Goal: Information Seeking & Learning: Learn about a topic

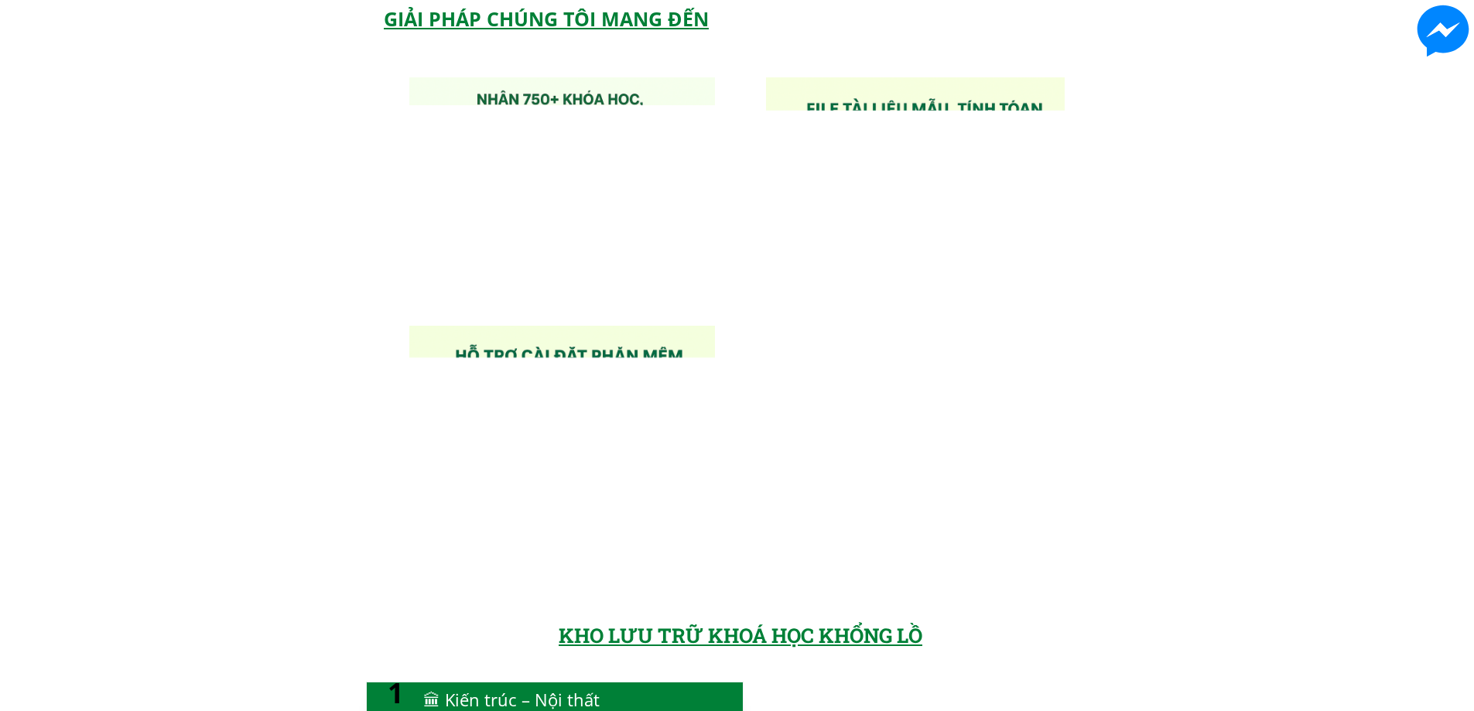
scroll to position [1238, 0]
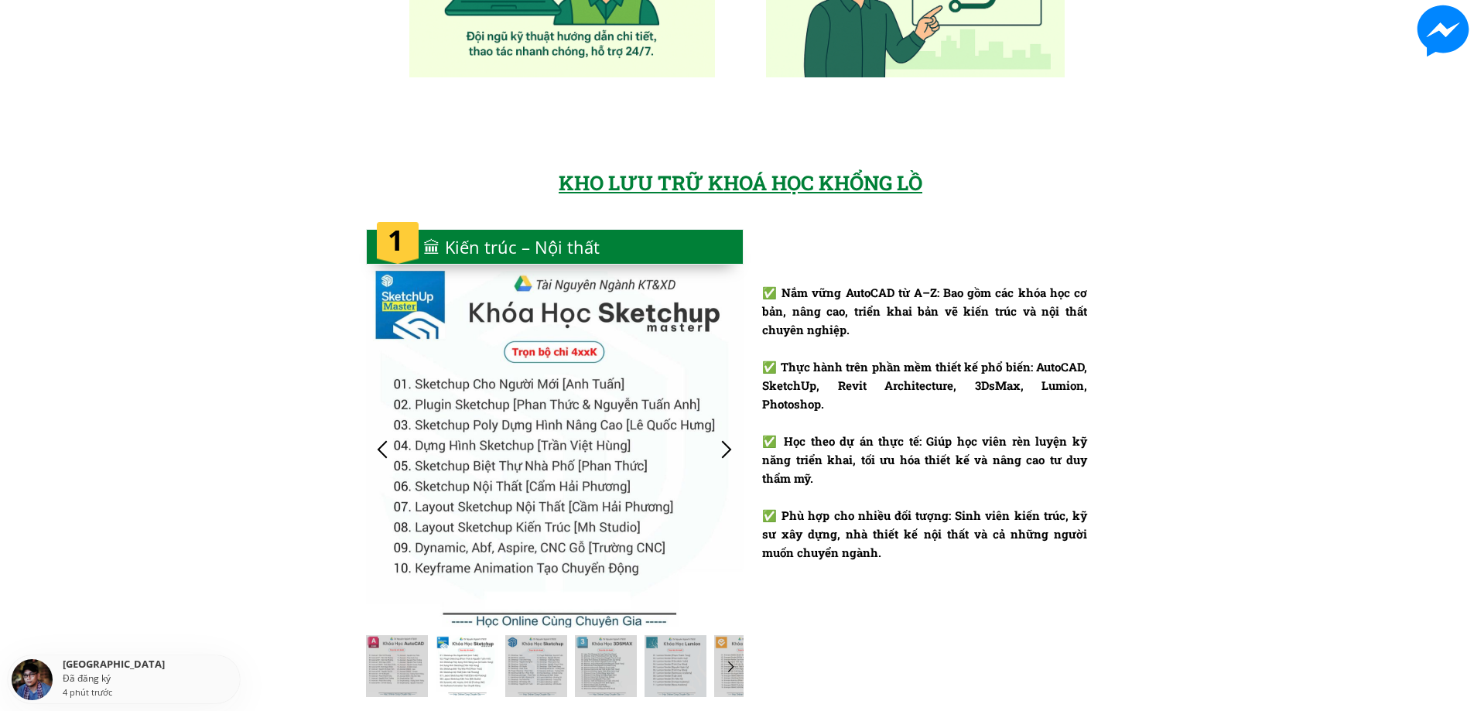
click at [734, 443] on div at bounding box center [727, 450] width 26 height 26
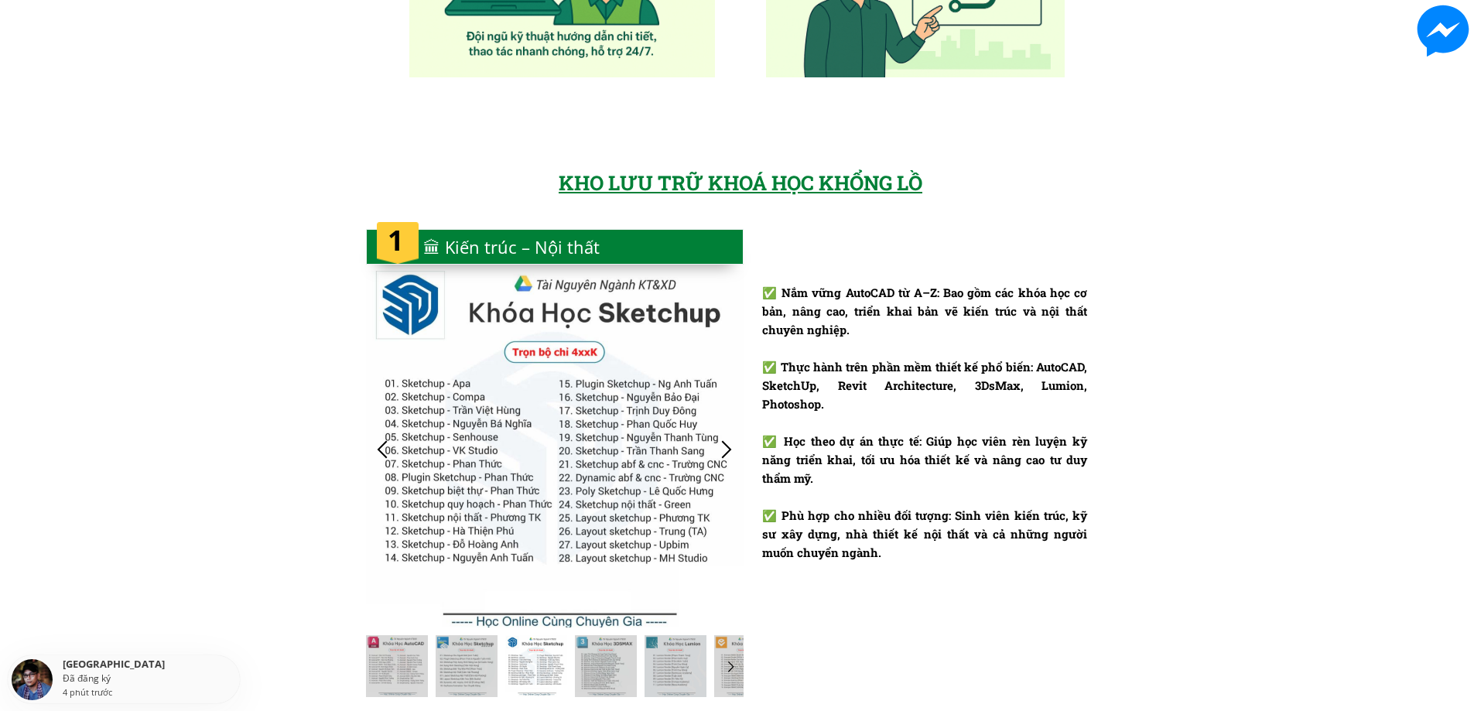
click at [734, 443] on div at bounding box center [727, 450] width 26 height 26
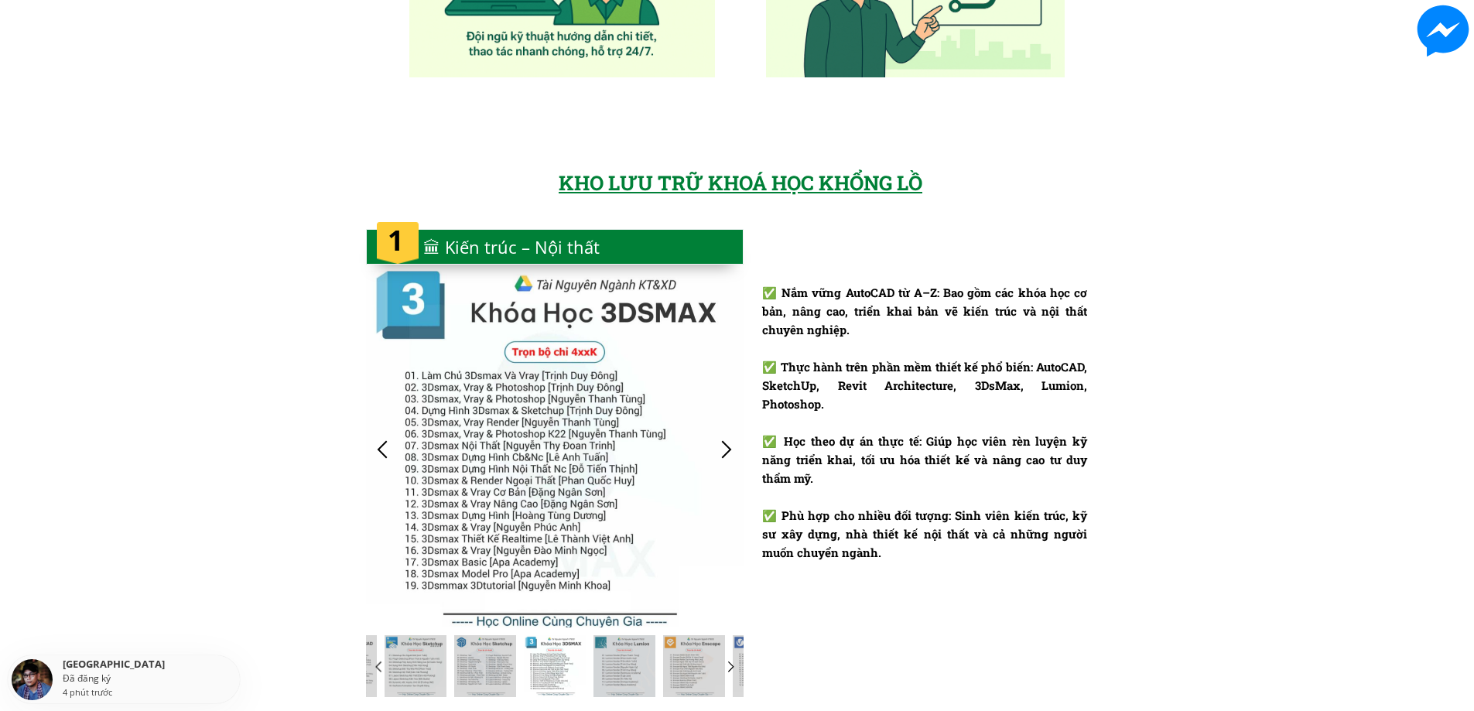
click at [734, 443] on div at bounding box center [727, 450] width 26 height 26
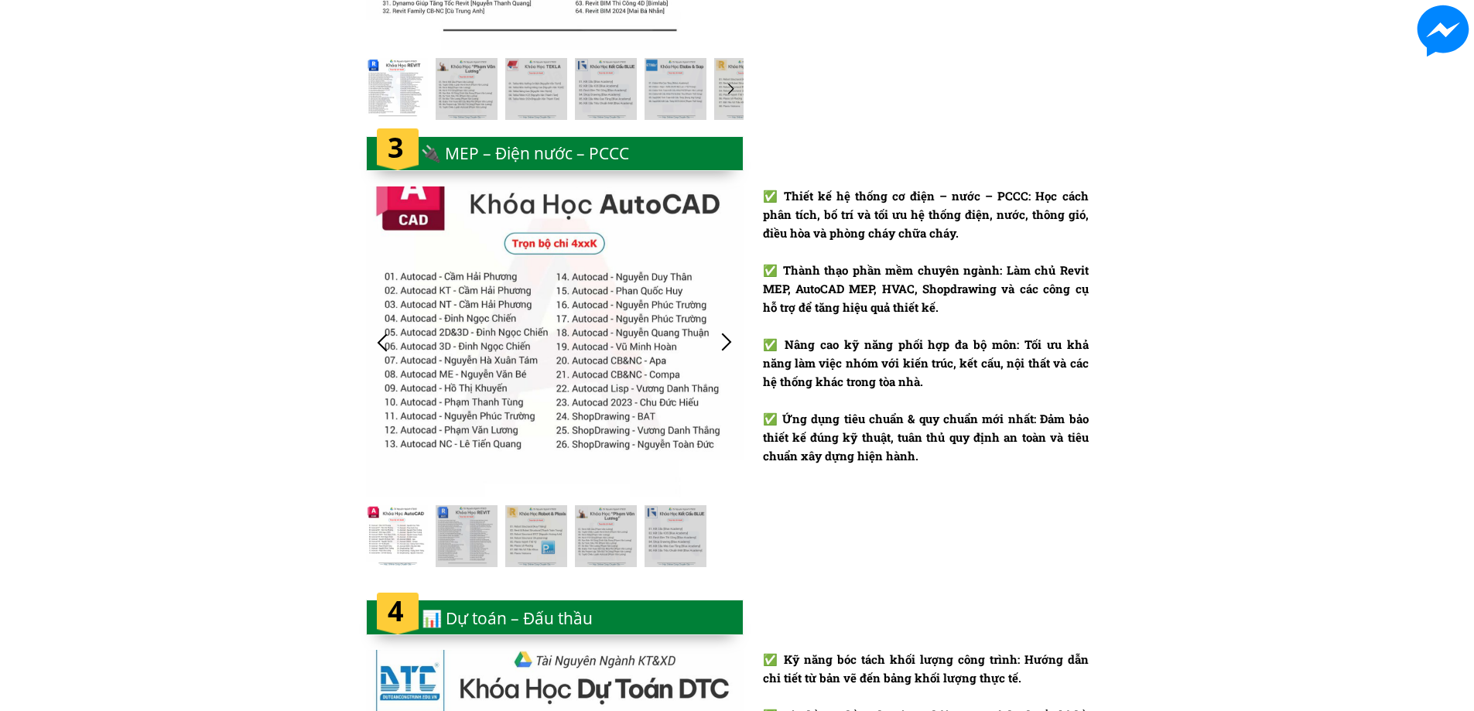
scroll to position [2322, 0]
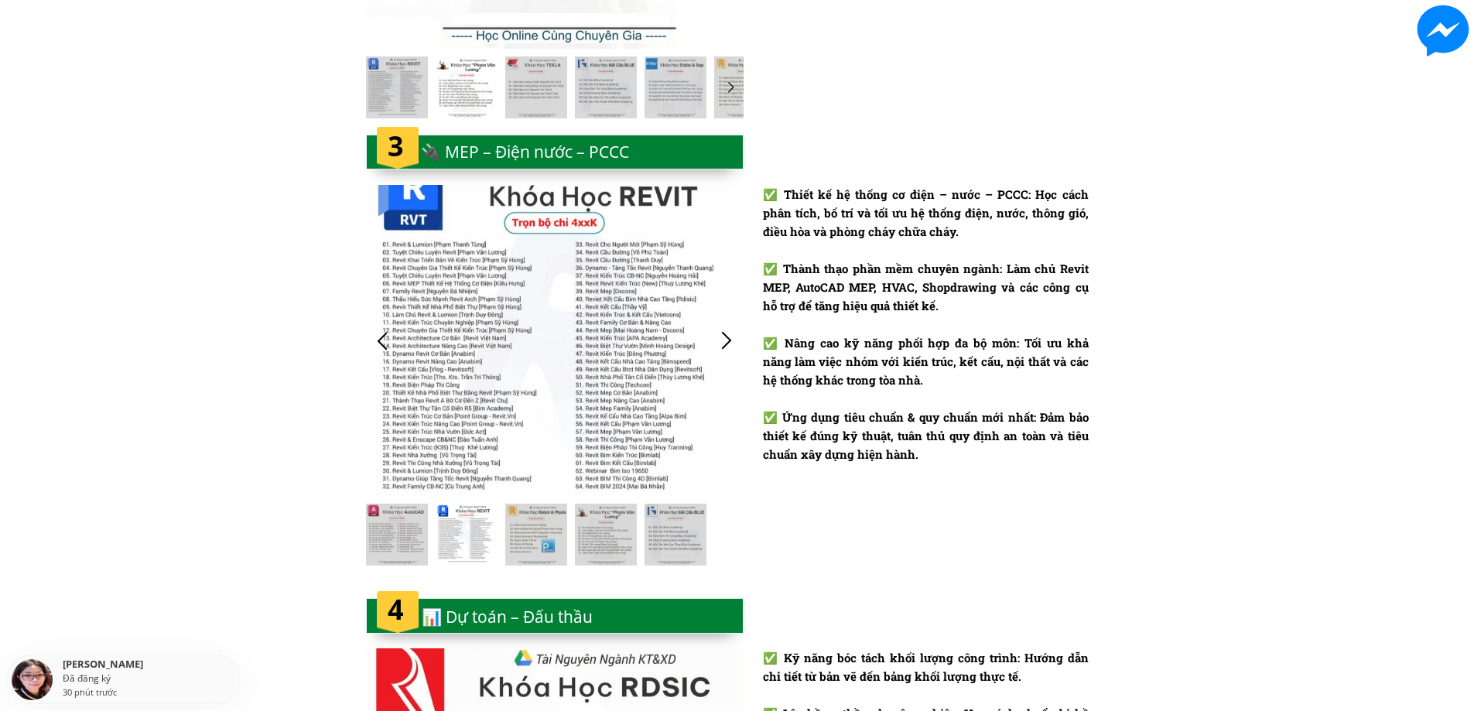
click at [728, 337] on div at bounding box center [727, 341] width 26 height 26
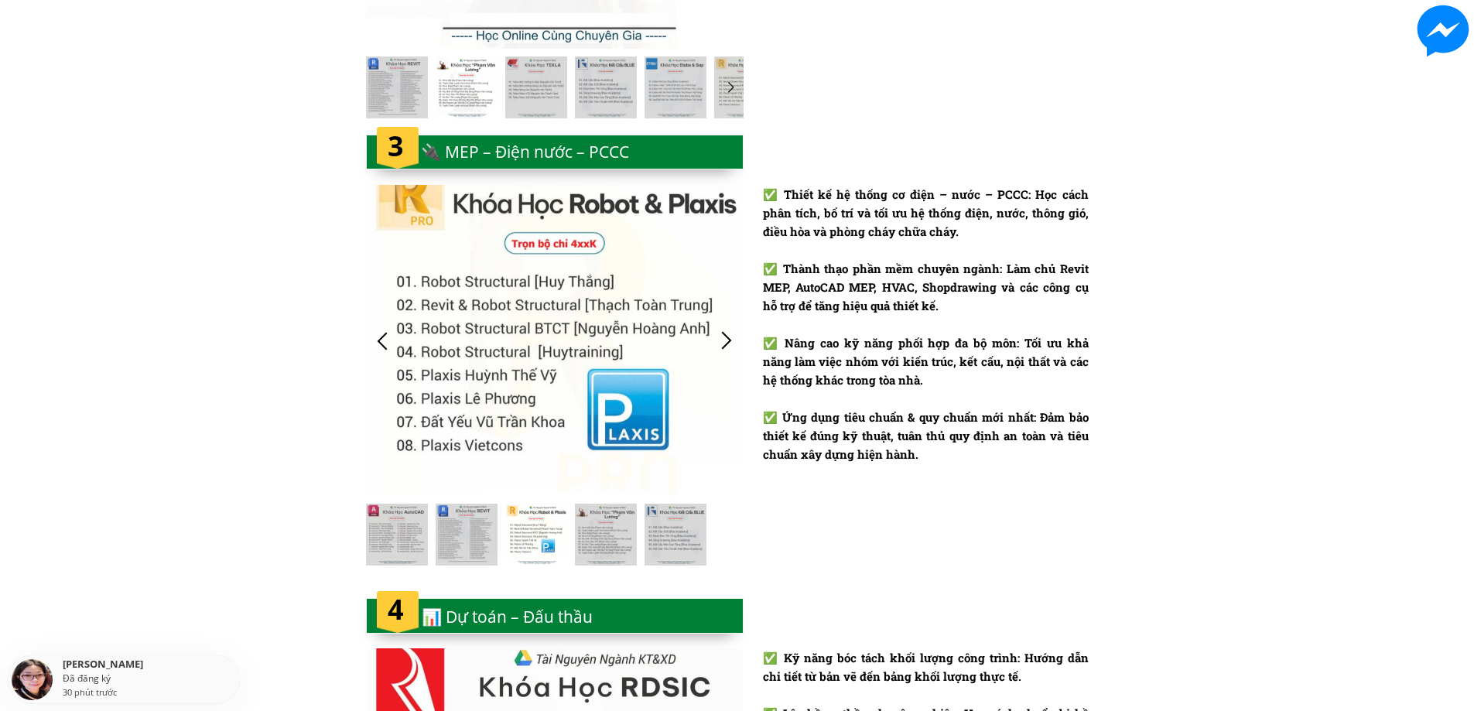
click at [656, 321] on div at bounding box center [555, 340] width 378 height 311
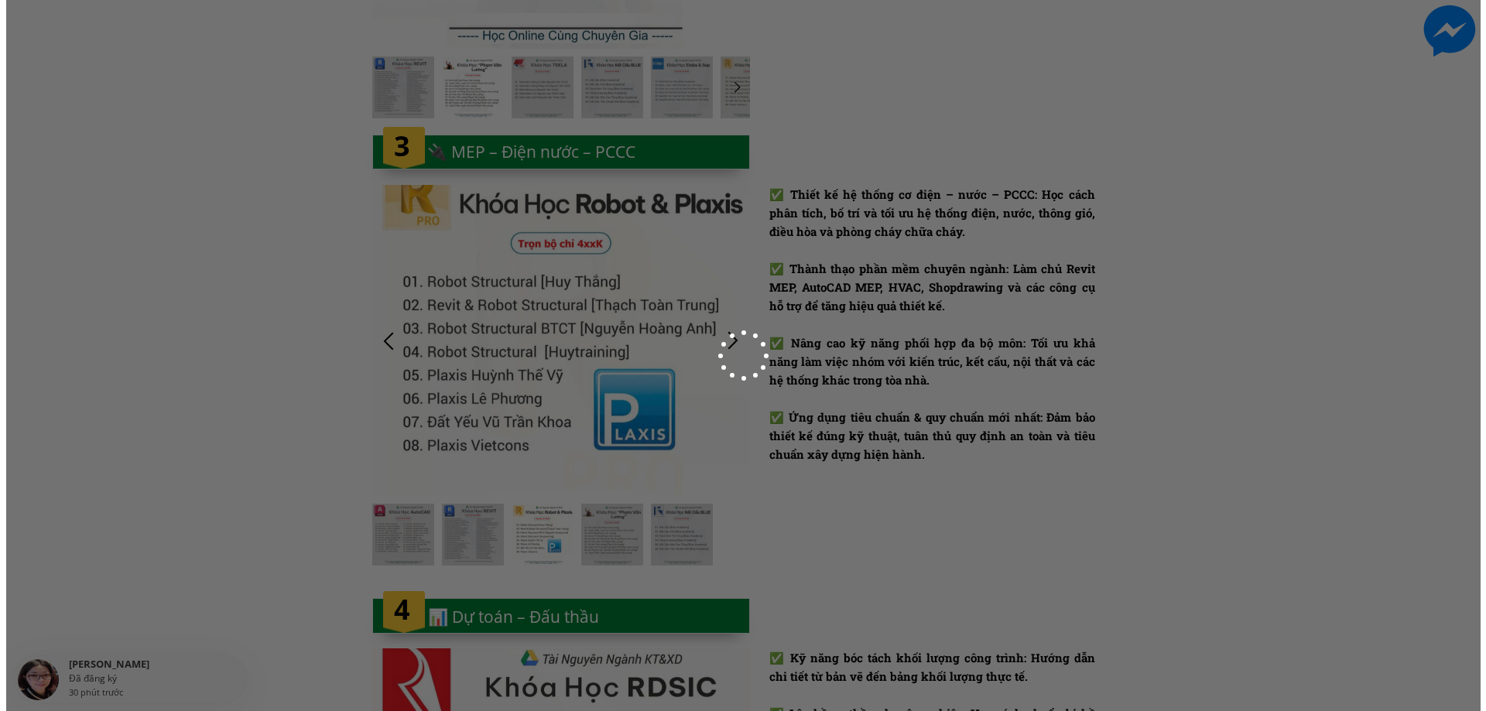
scroll to position [0, 0]
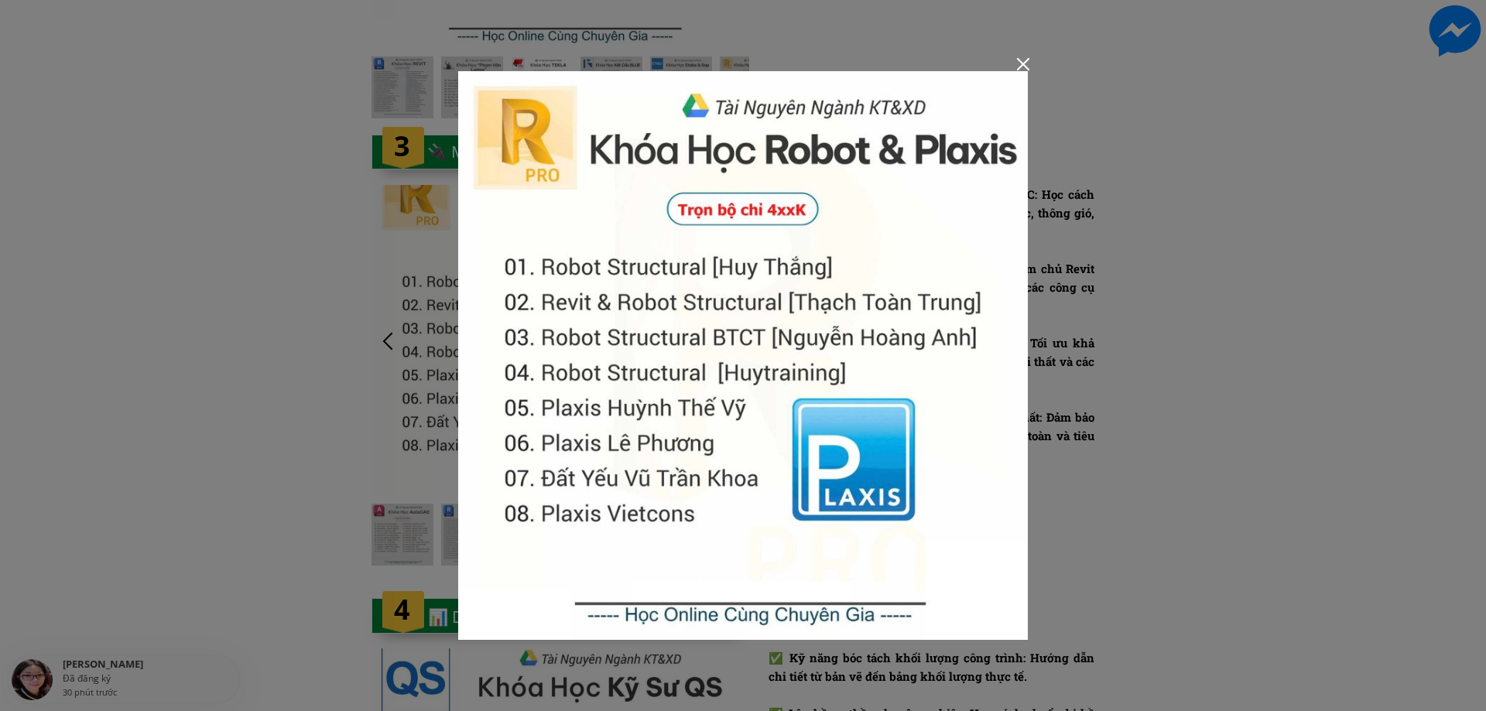
click at [1015, 67] on div at bounding box center [743, 355] width 1486 height 711
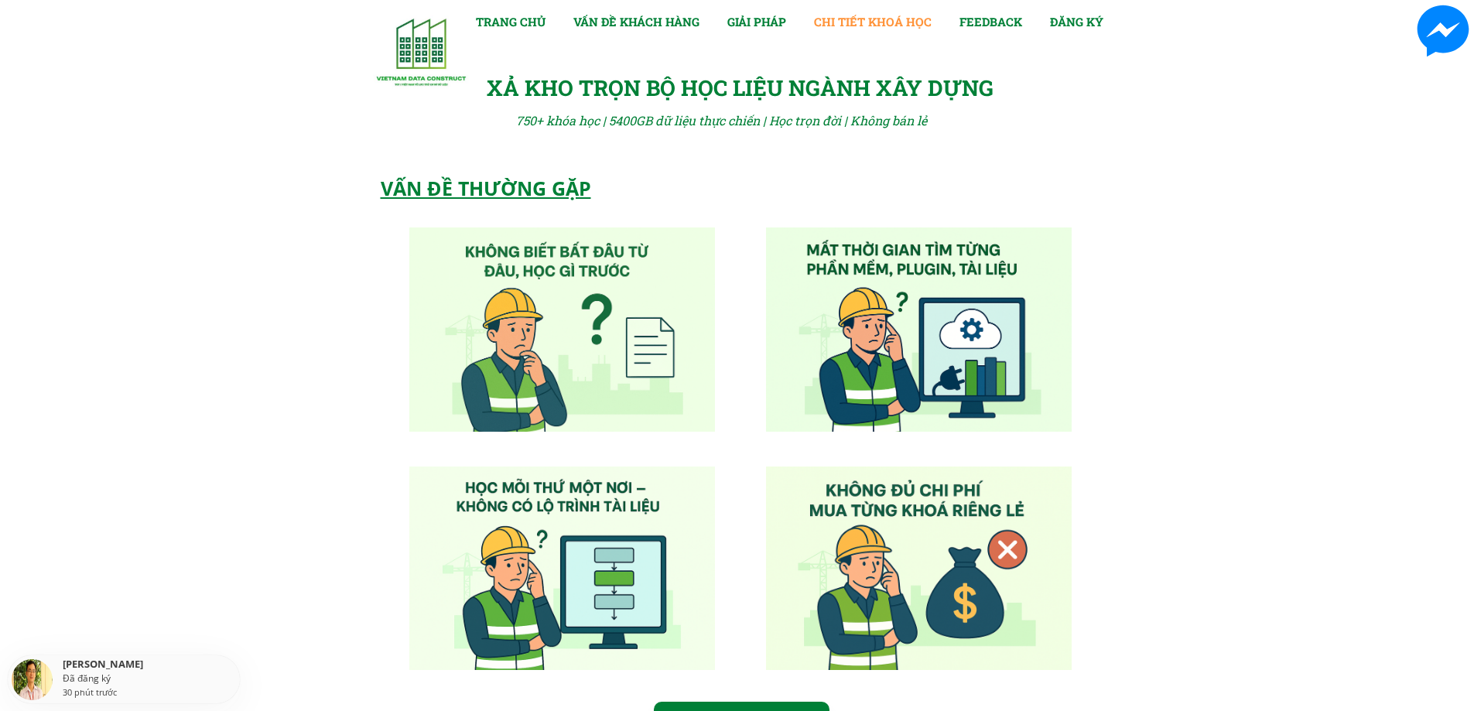
click at [873, 22] on link "CHI TIẾT KHOÁ HỌC" at bounding box center [873, 21] width 118 height 19
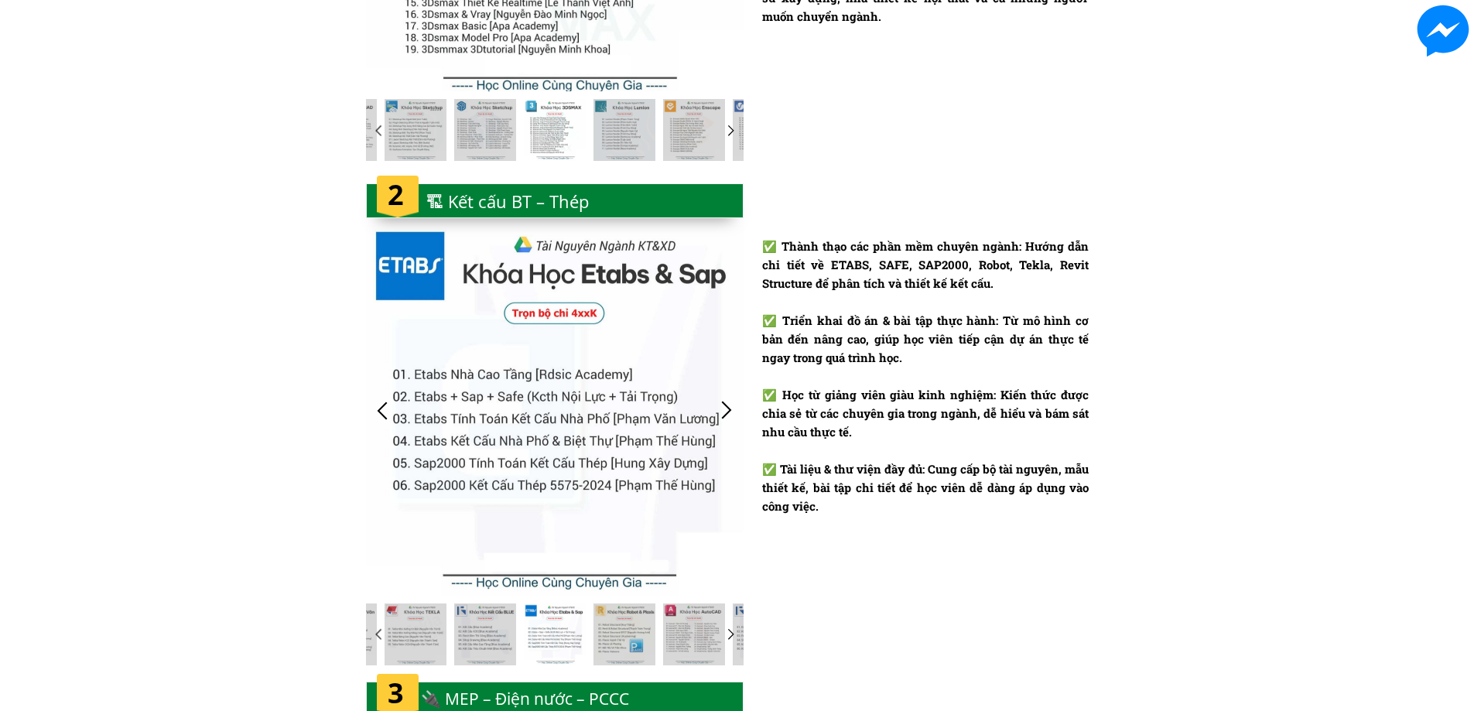
scroll to position [2162, 0]
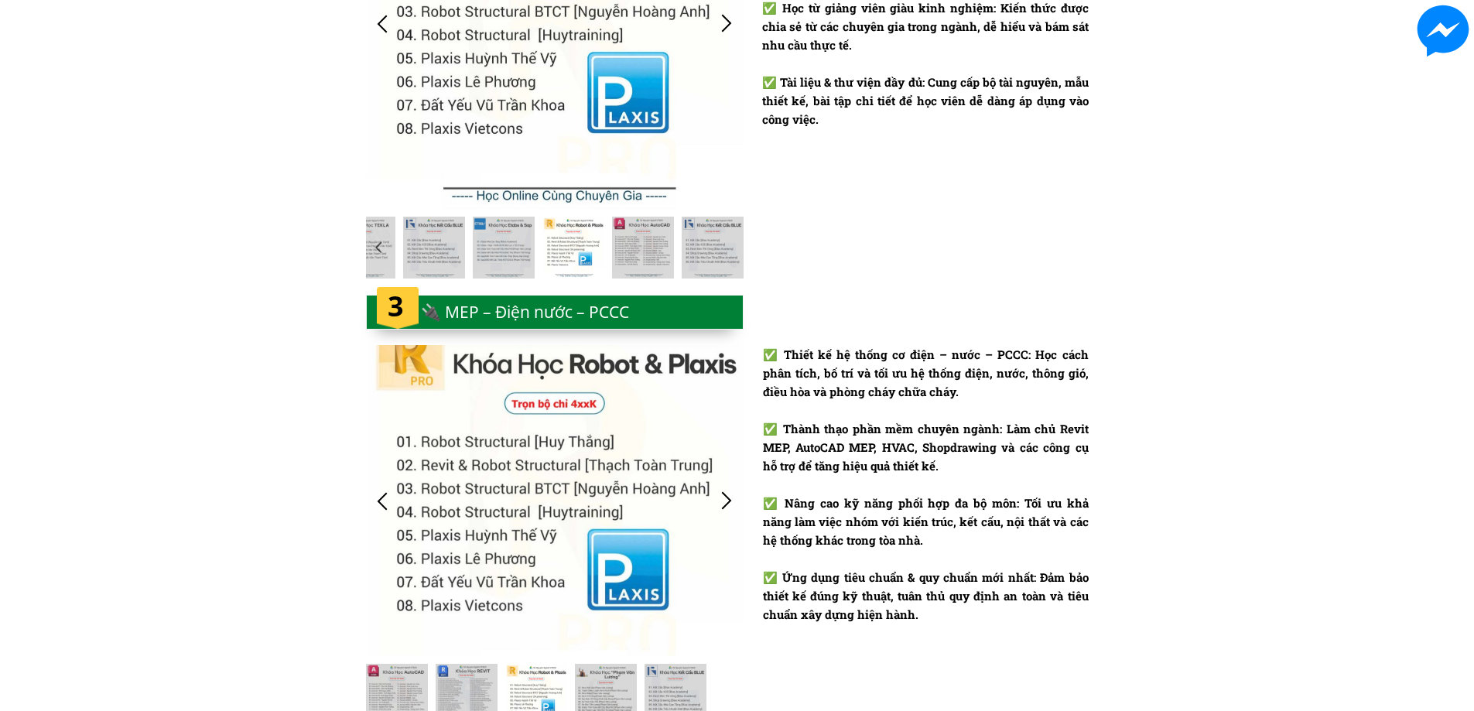
click at [387, 314] on div at bounding box center [398, 308] width 42 height 42
click at [474, 310] on div "🔌 MEP – Điện nước – PCCC" at bounding box center [537, 313] width 233 height 26
click at [491, 318] on div "🔌 MEP – Điện nước – PCCC" at bounding box center [537, 313] width 233 height 26
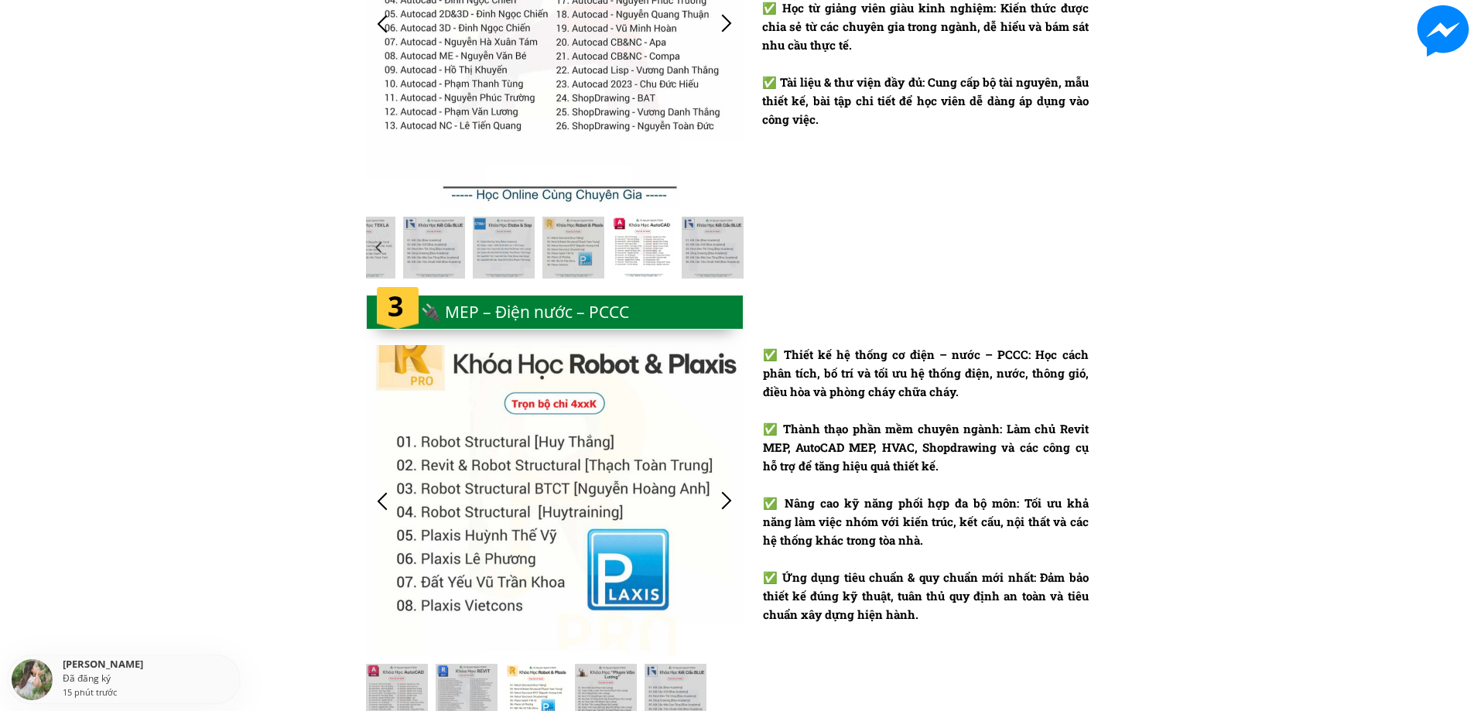
click at [535, 310] on div "🔌 MEP – Điện nước – PCCC" at bounding box center [537, 313] width 233 height 26
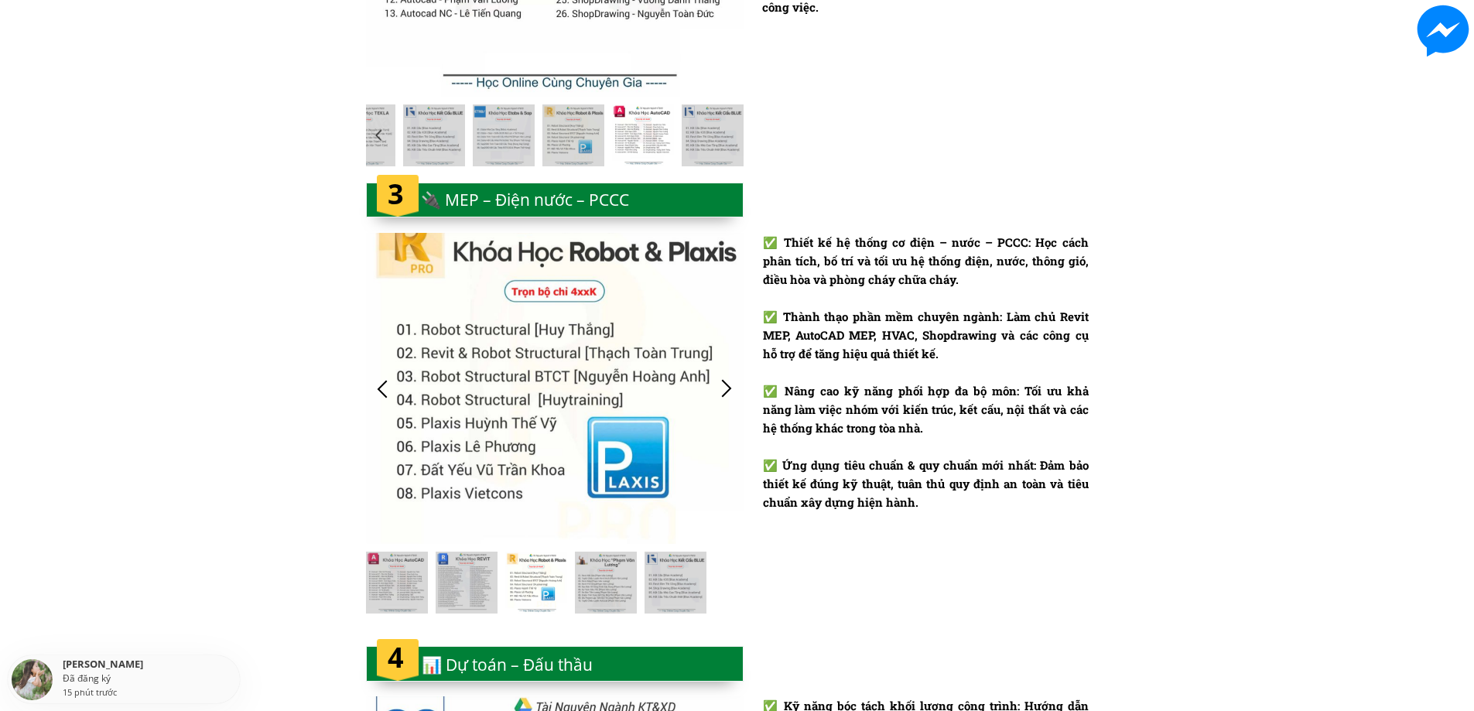
scroll to position [2471, 0]
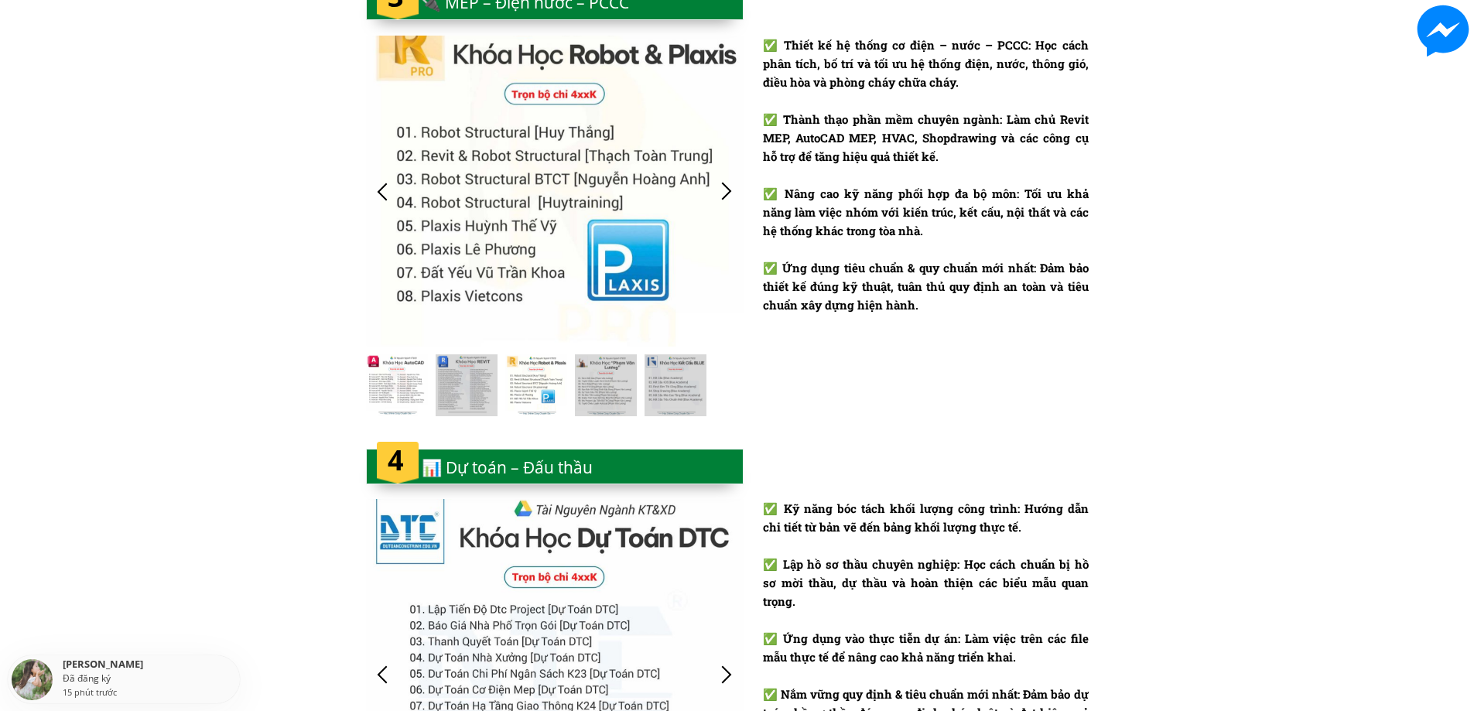
click at [412, 392] on div at bounding box center [397, 385] width 62 height 62
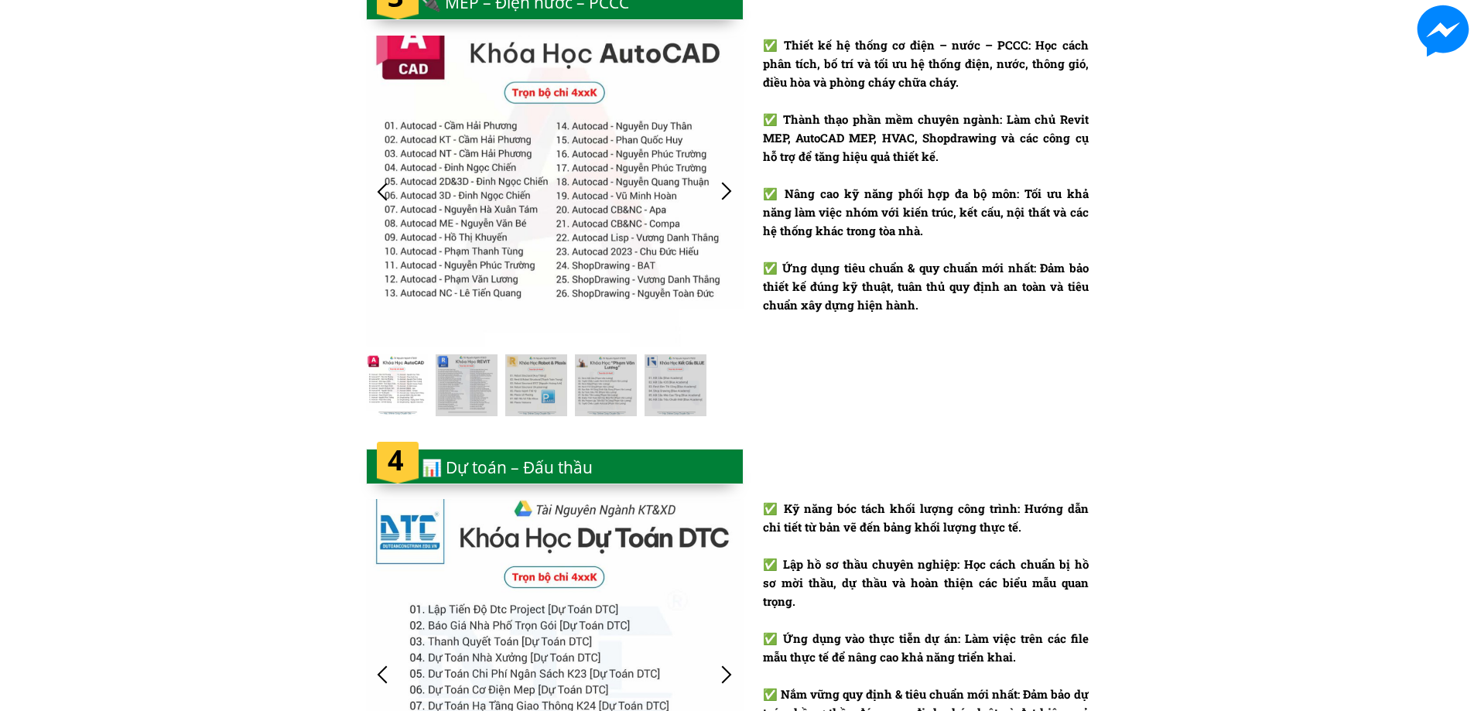
click at [729, 187] on div at bounding box center [727, 192] width 26 height 26
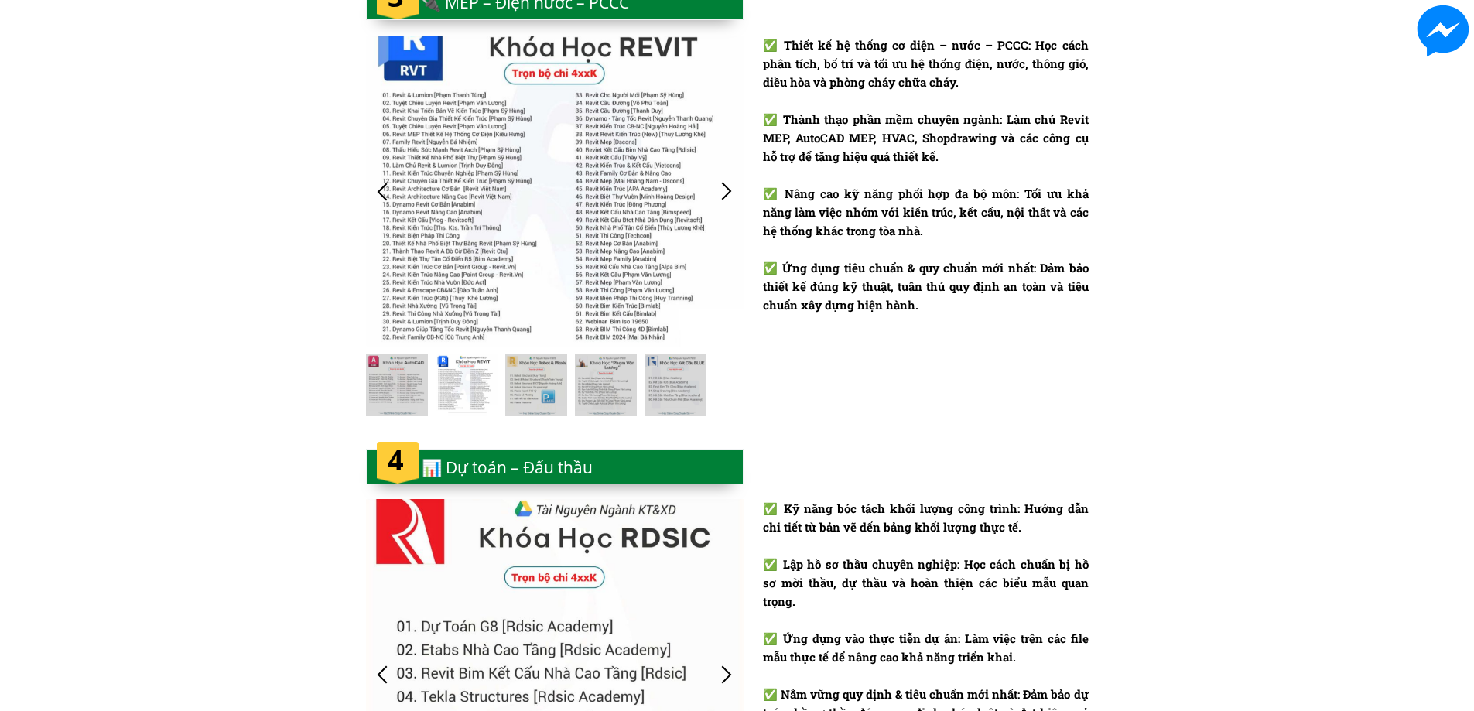
click at [730, 188] on div at bounding box center [727, 192] width 26 height 26
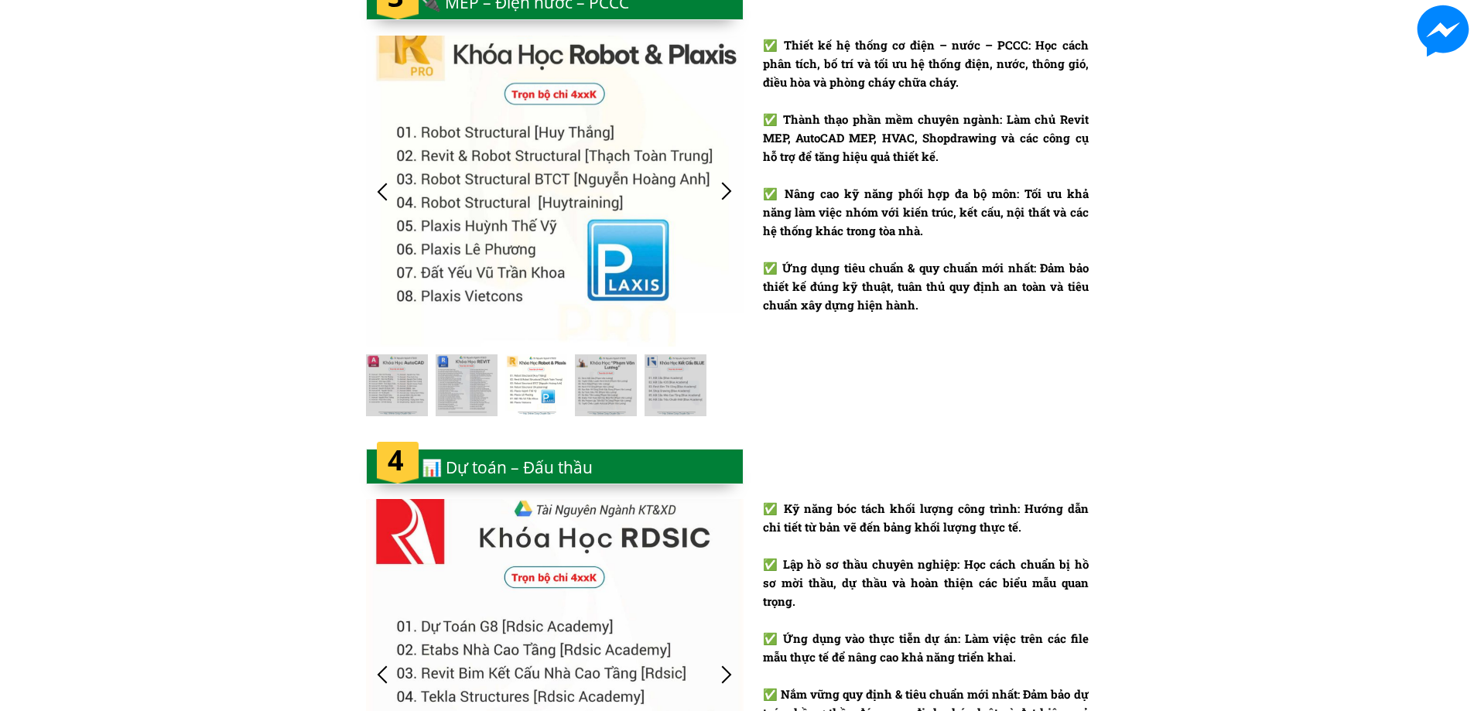
click at [731, 189] on div at bounding box center [727, 192] width 26 height 26
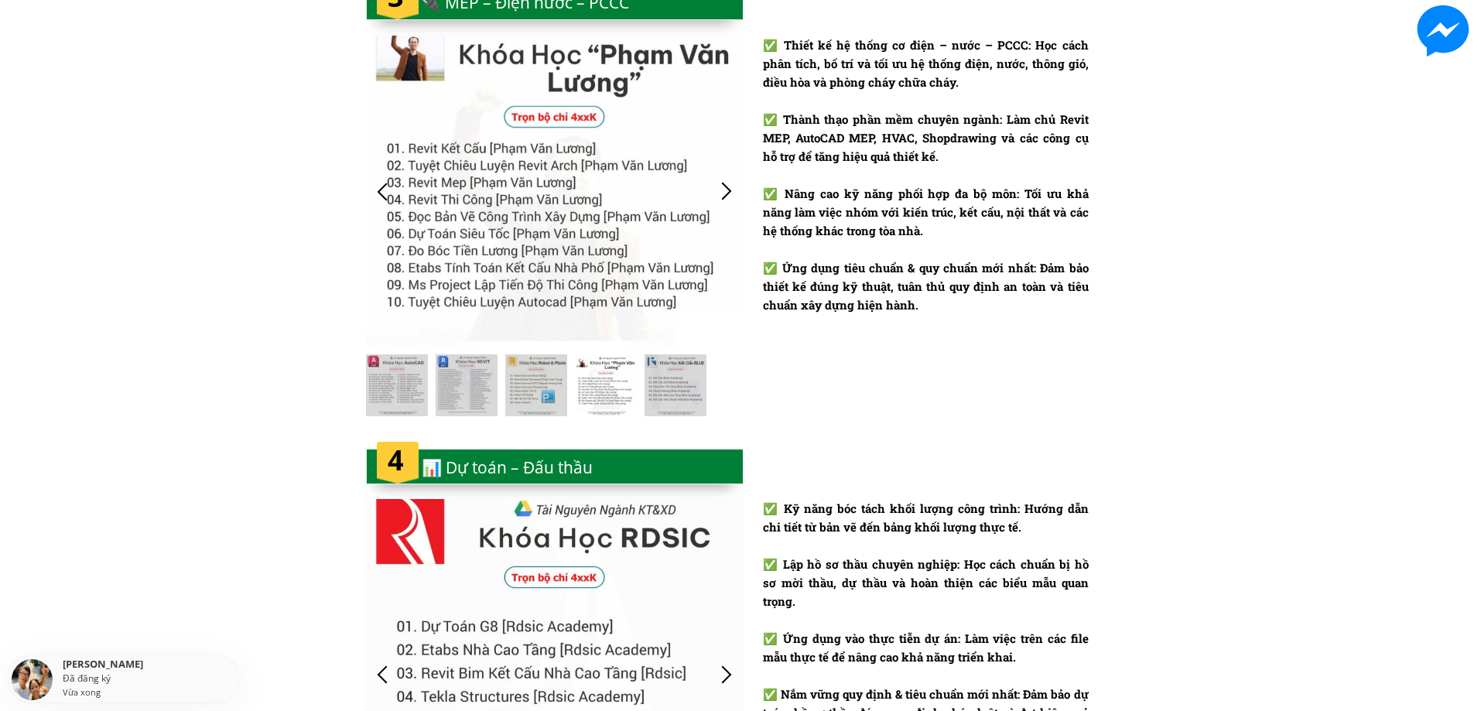
click at [729, 190] on div at bounding box center [727, 192] width 26 height 26
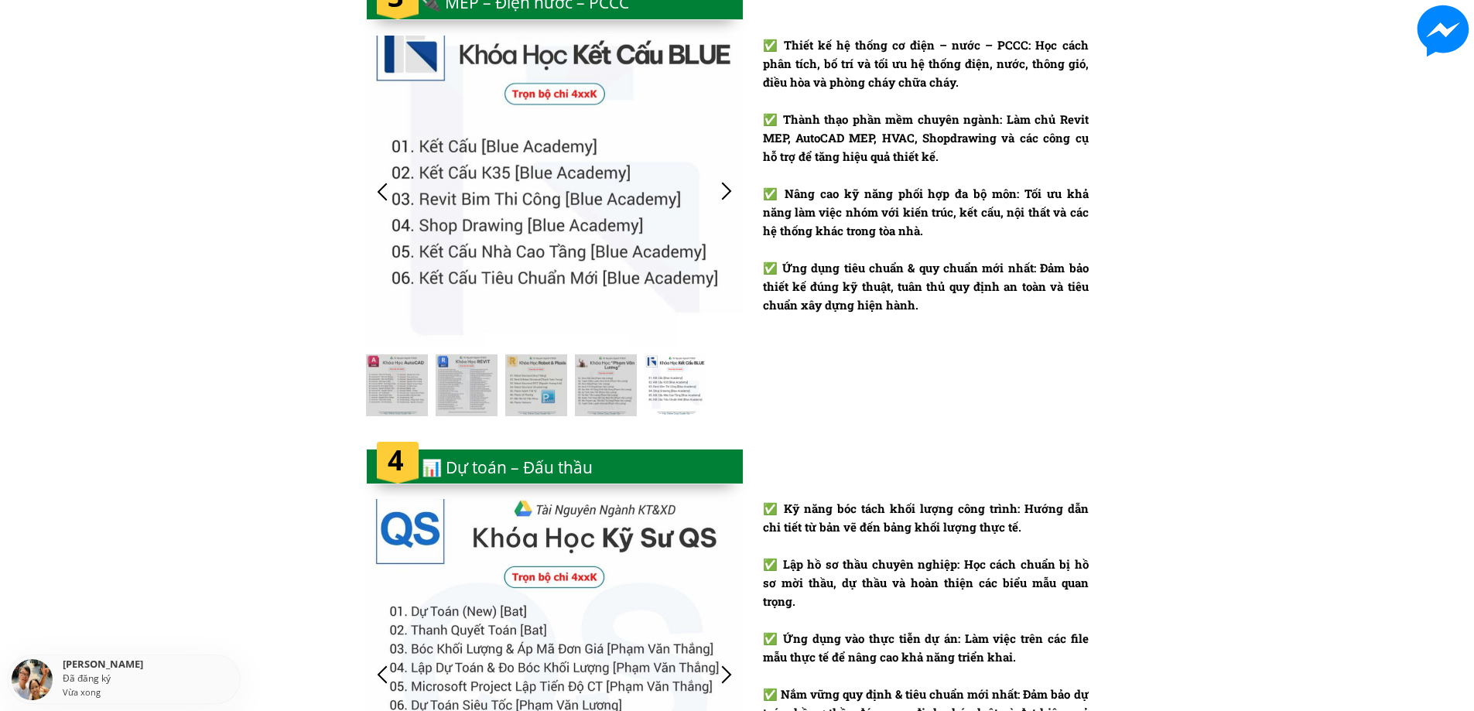
click at [724, 184] on div at bounding box center [727, 192] width 26 height 26
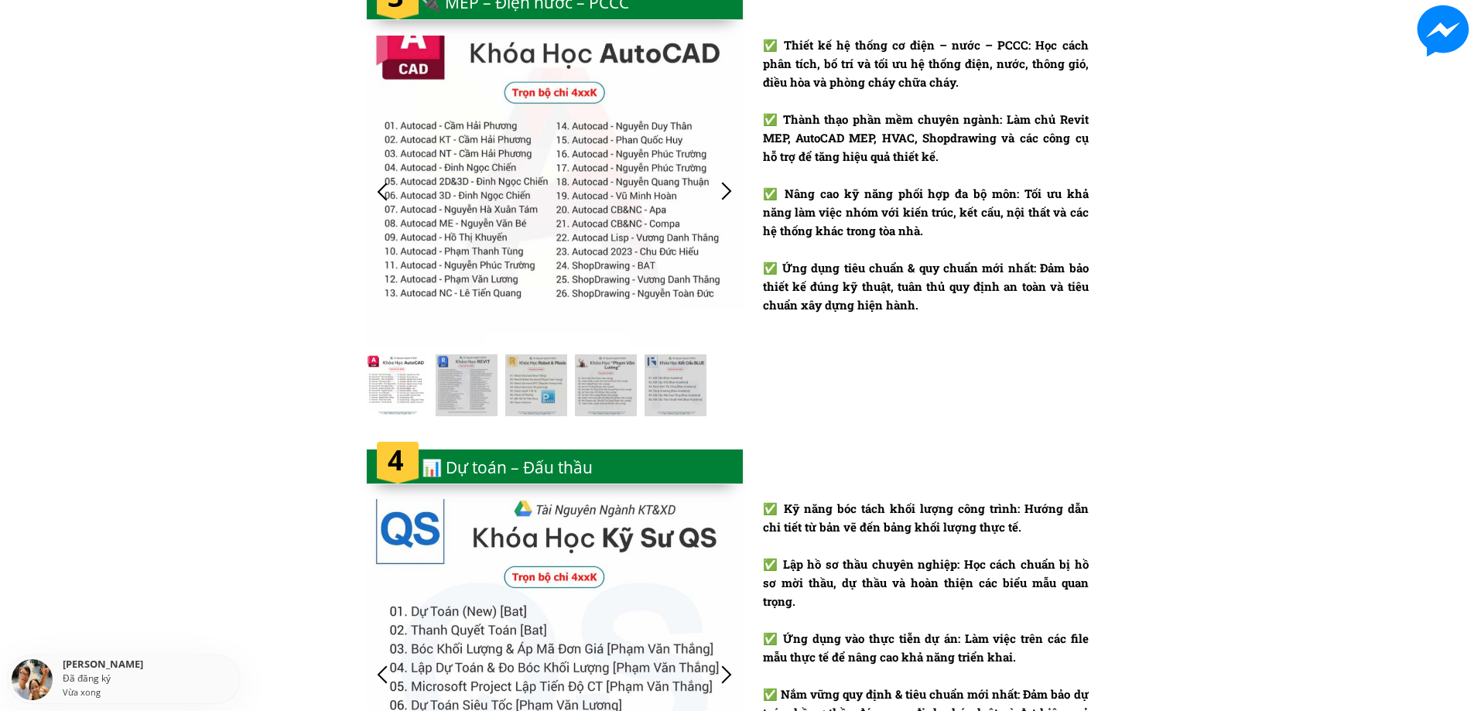
click at [731, 194] on div at bounding box center [727, 192] width 26 height 26
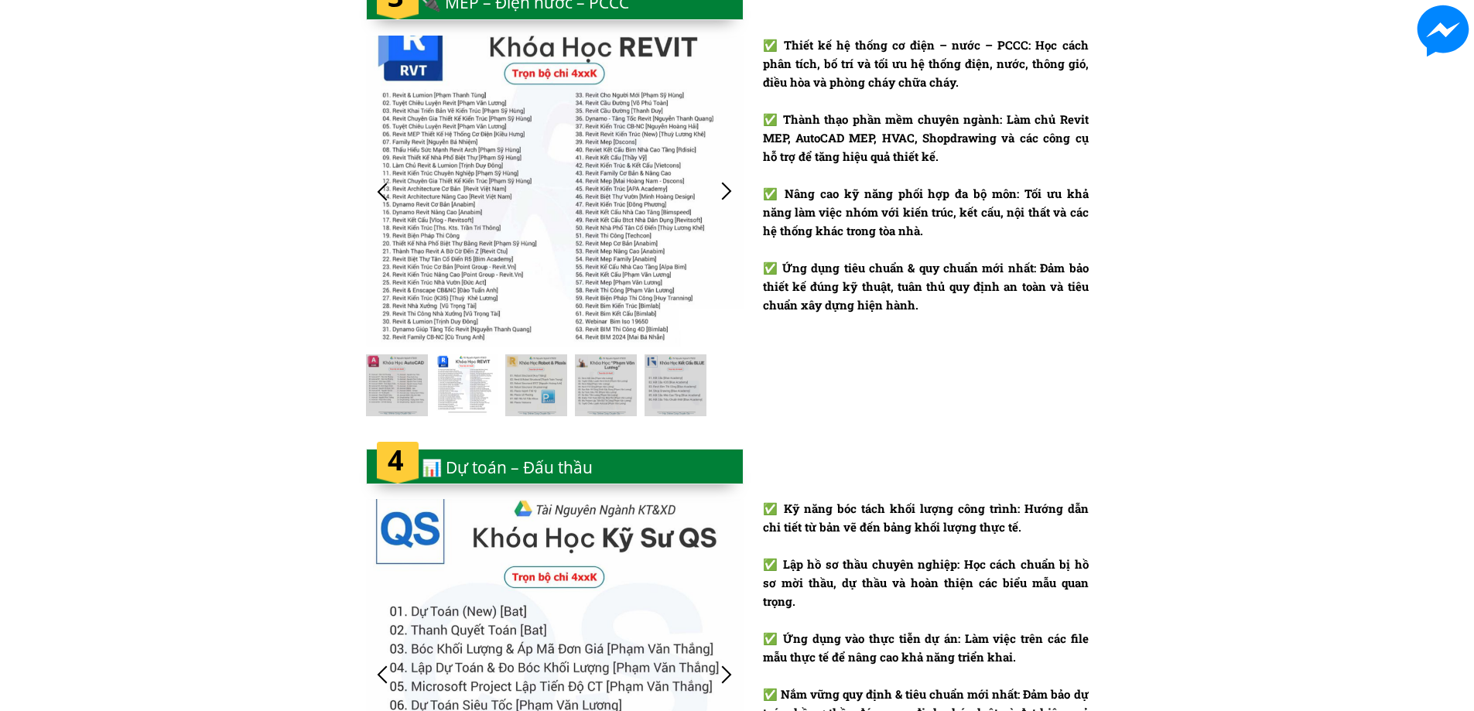
click at [731, 194] on div at bounding box center [727, 192] width 26 height 26
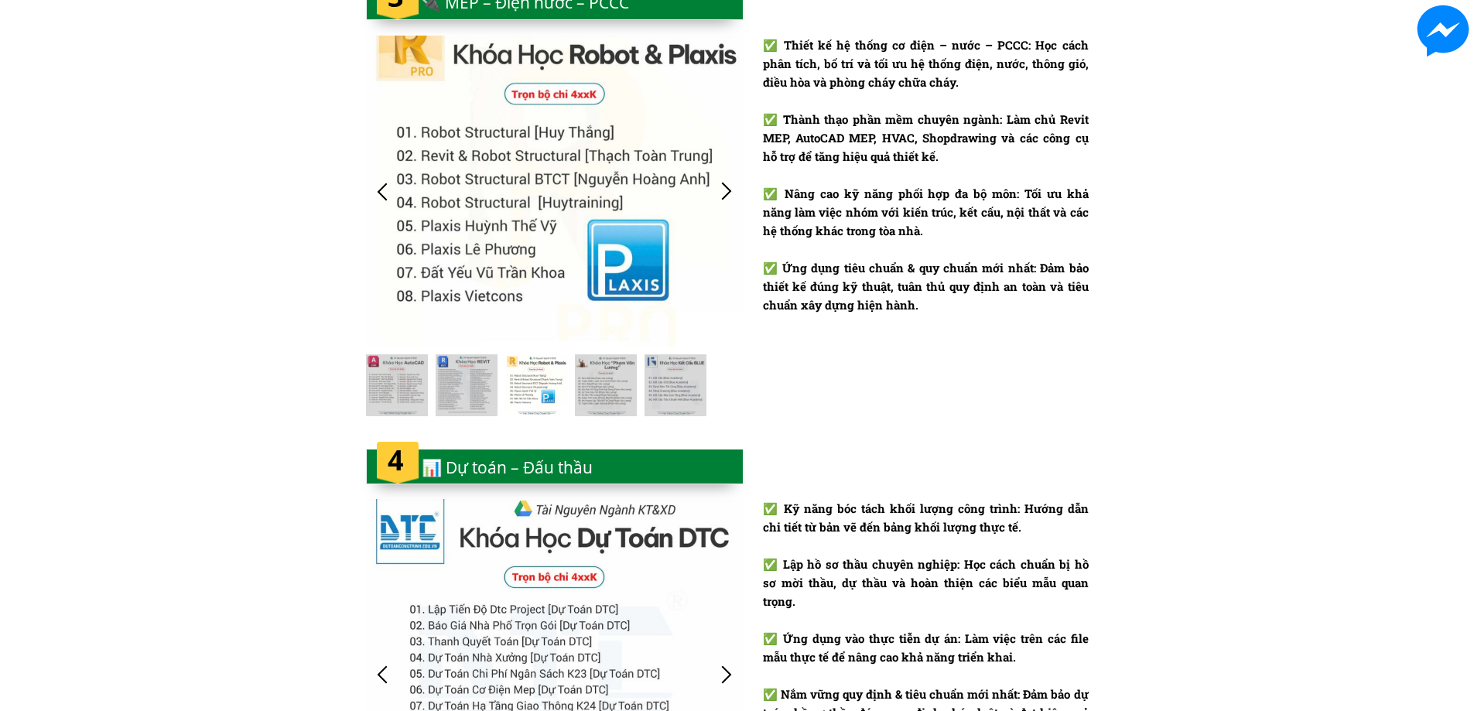
click at [730, 192] on div at bounding box center [727, 192] width 26 height 26
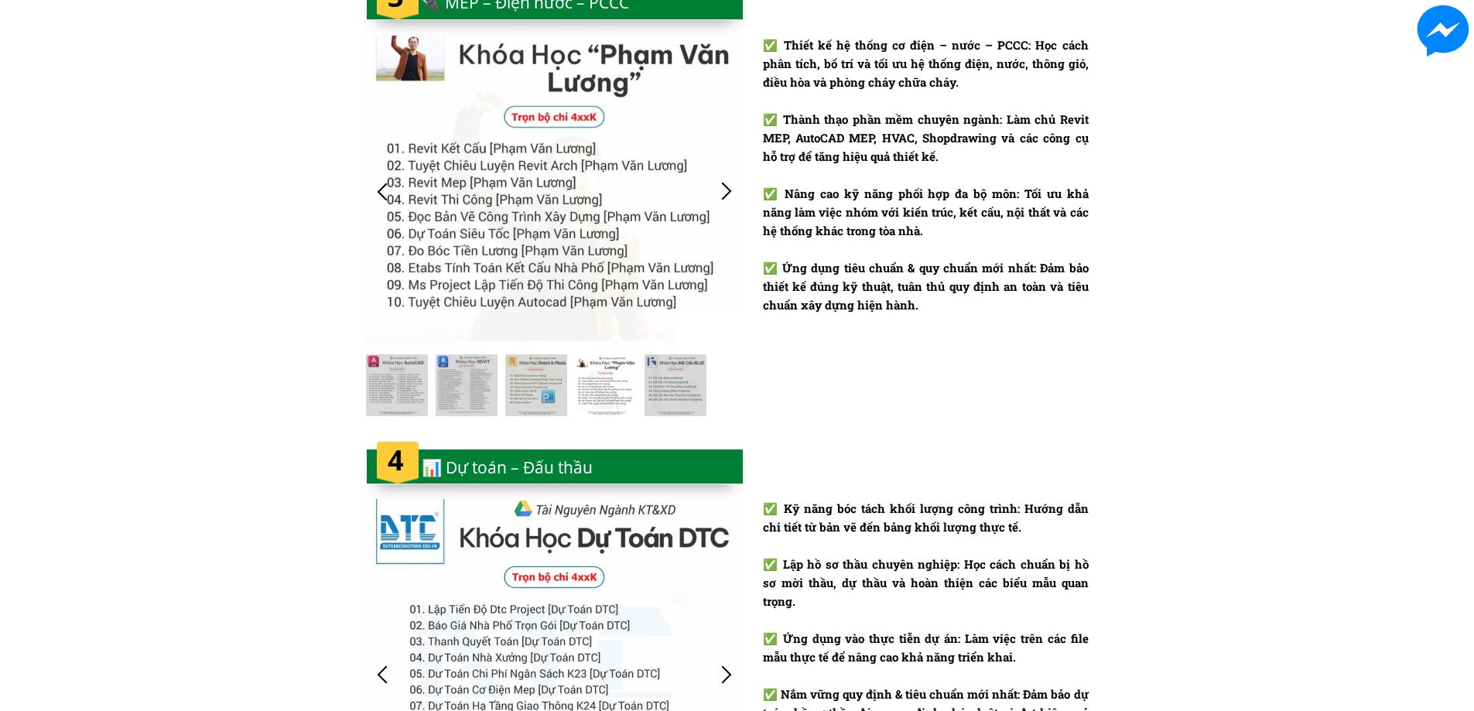
click at [725, 185] on div at bounding box center [727, 192] width 26 height 26
